Goal: Complete application form: Complete application form

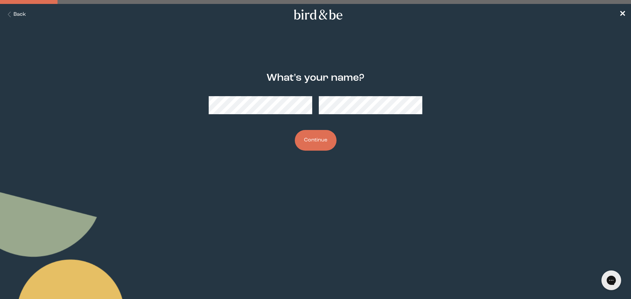
click at [317, 140] on button "Continue" at bounding box center [316, 140] width 42 height 21
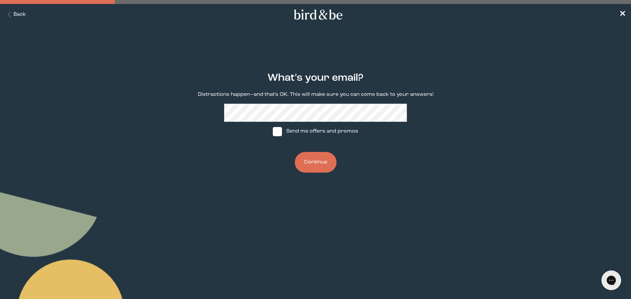
click at [310, 157] on button "Continue" at bounding box center [316, 162] width 42 height 21
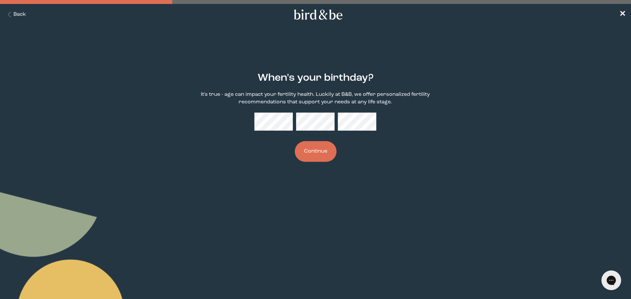
click at [311, 151] on button "Continue" at bounding box center [316, 151] width 42 height 21
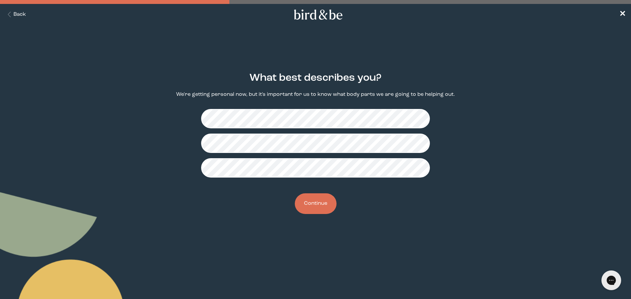
click at [318, 202] on button "Continue" at bounding box center [316, 204] width 42 height 21
click at [324, 202] on button "Continue" at bounding box center [316, 204] width 42 height 21
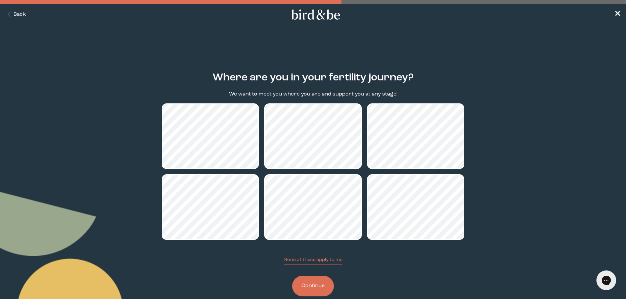
click at [314, 284] on button "Continue" at bounding box center [313, 286] width 42 height 21
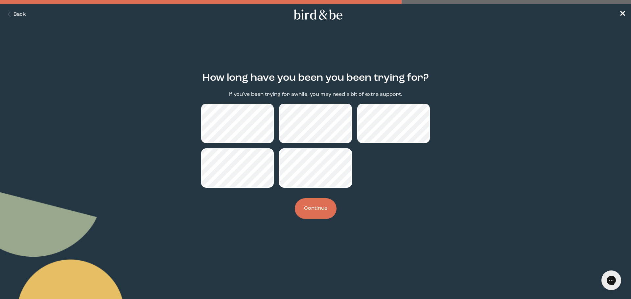
click at [313, 211] on button "Continue" at bounding box center [316, 208] width 42 height 21
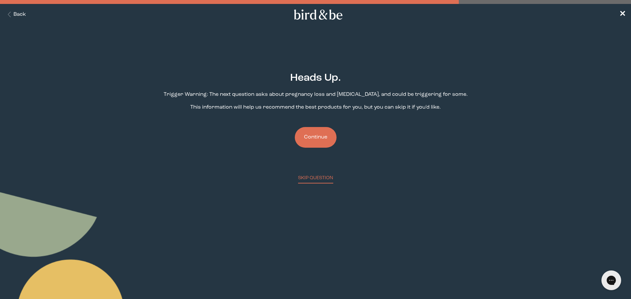
click at [313, 140] on button "Continue" at bounding box center [316, 137] width 42 height 21
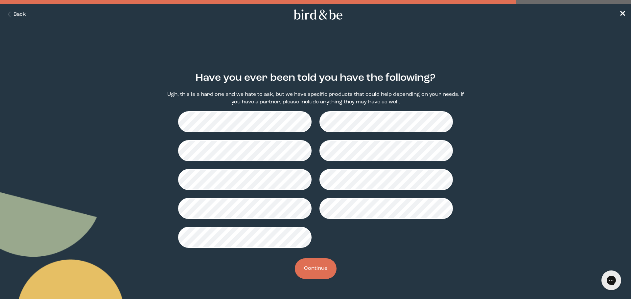
click at [322, 270] on button "Continue" at bounding box center [316, 269] width 42 height 21
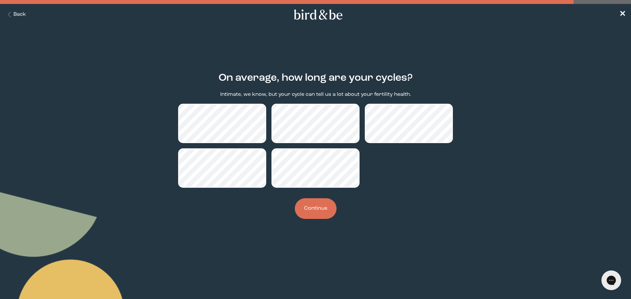
click at [323, 209] on button "Continue" at bounding box center [316, 208] width 42 height 21
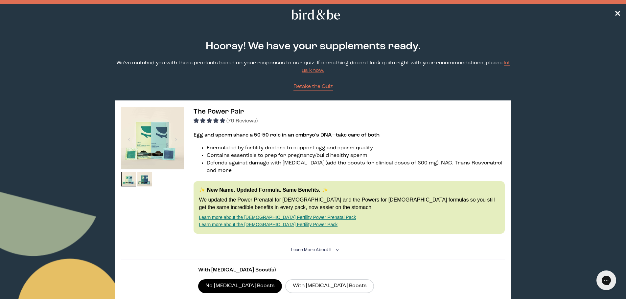
click at [618, 13] on span "✕" at bounding box center [617, 15] width 7 height 8
